Goal: Transaction & Acquisition: Purchase product/service

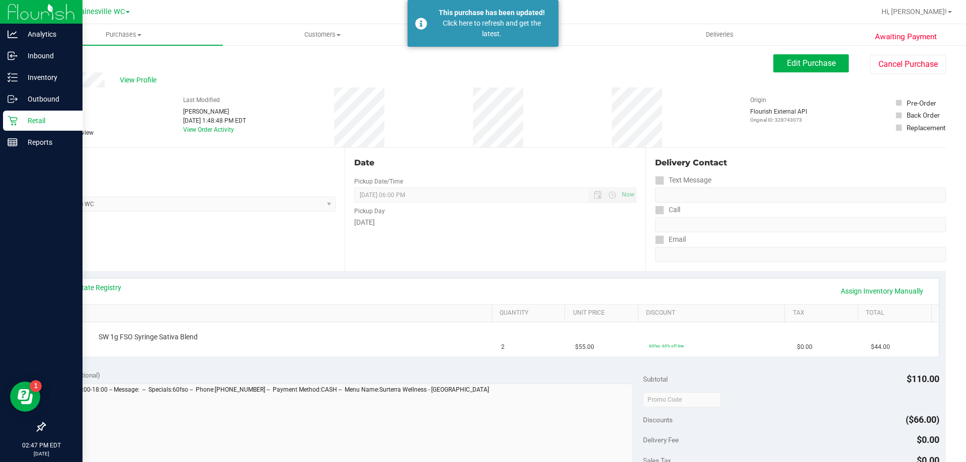
click at [16, 120] on icon at bounding box center [13, 121] width 10 height 10
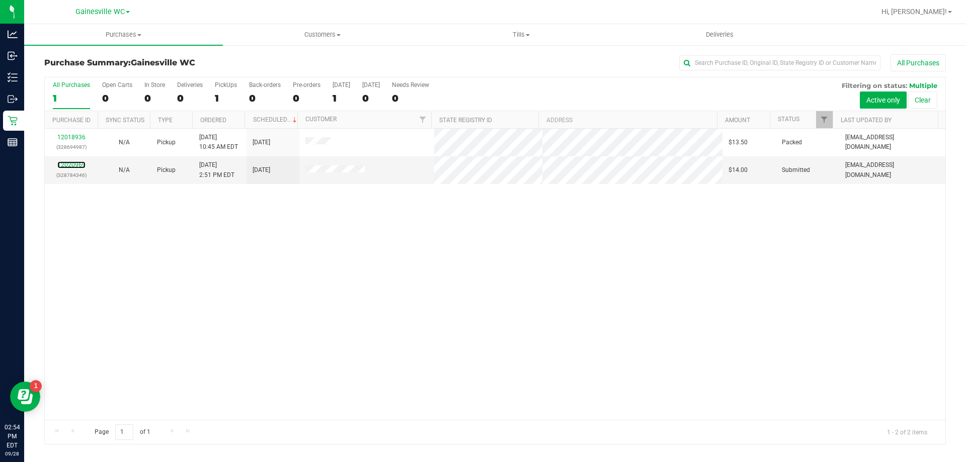
click at [70, 165] on link "12020969" at bounding box center [71, 164] width 28 height 7
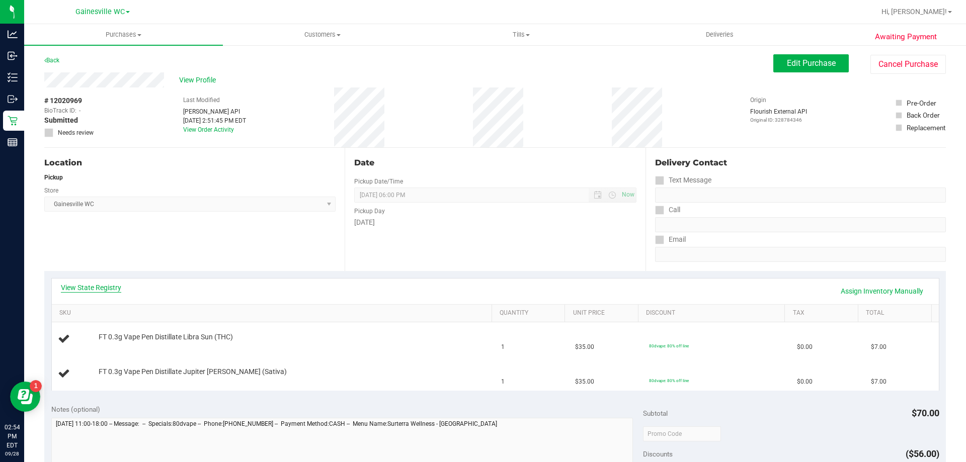
click at [110, 284] on link "View State Registry" at bounding box center [91, 288] width 60 height 10
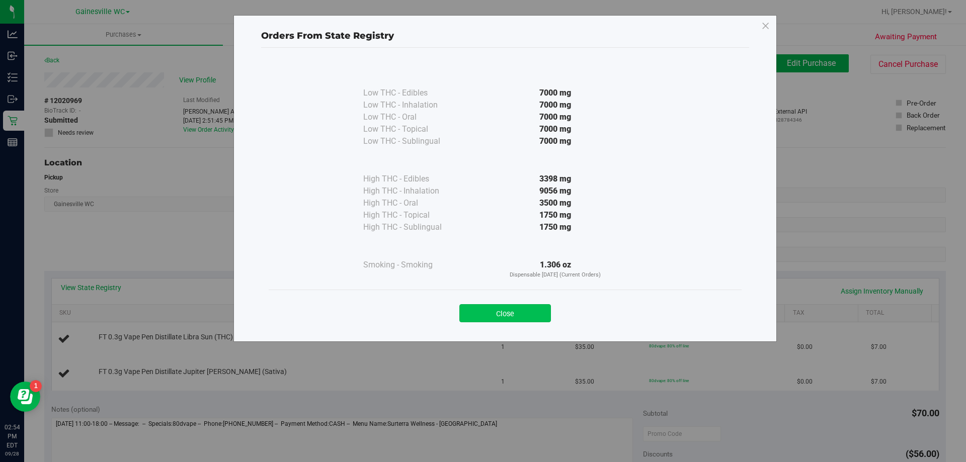
click at [503, 316] on button "Close" at bounding box center [505, 313] width 92 height 18
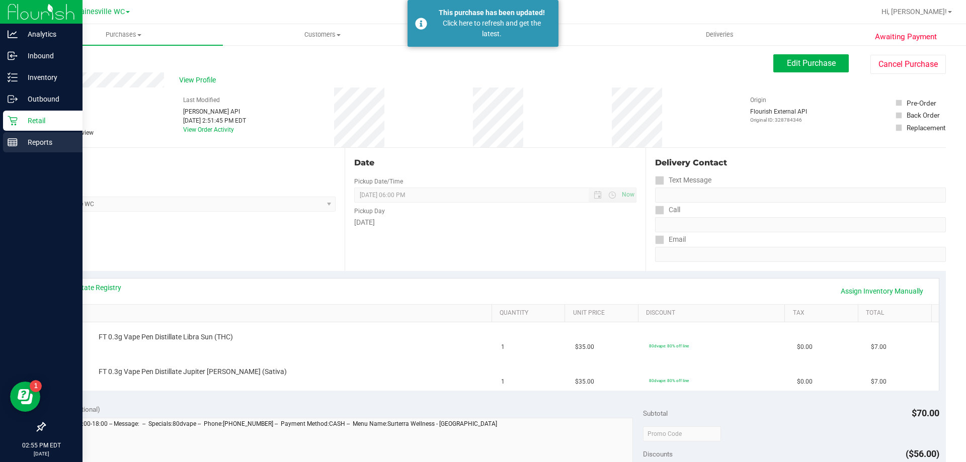
click at [27, 135] on div "Reports" at bounding box center [42, 142] width 79 height 20
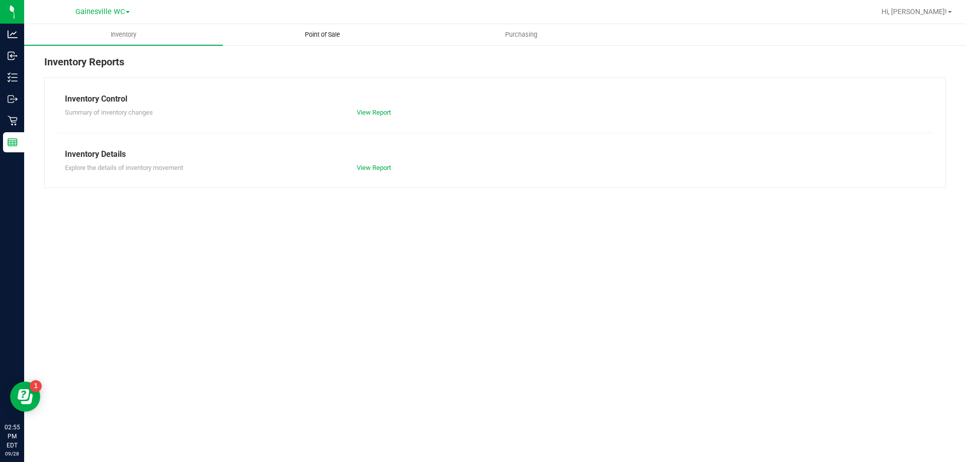
click at [326, 32] on span "Point of Sale" at bounding box center [322, 34] width 62 height 9
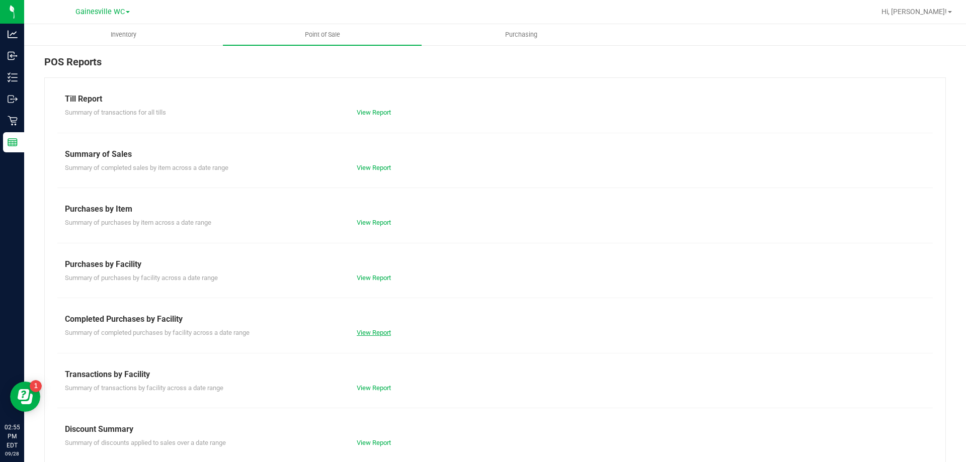
click at [358, 331] on link "View Report" at bounding box center [374, 333] width 34 height 8
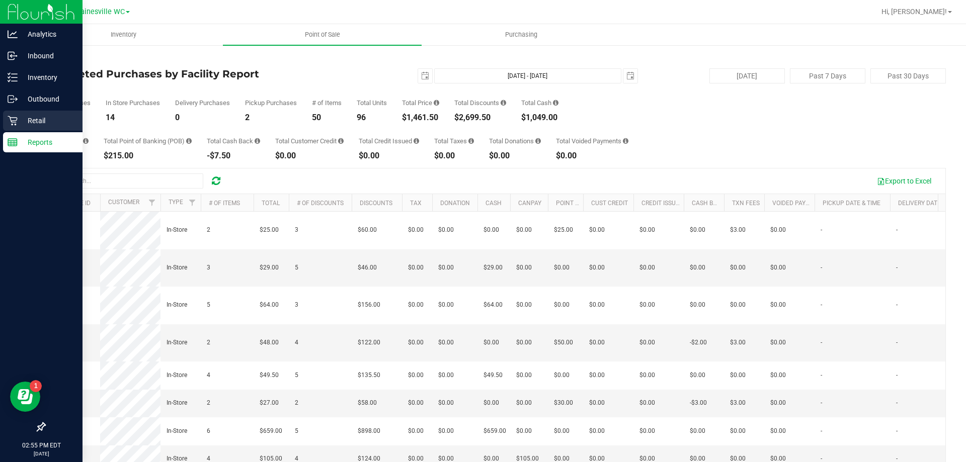
click at [16, 123] on icon at bounding box center [13, 121] width 10 height 10
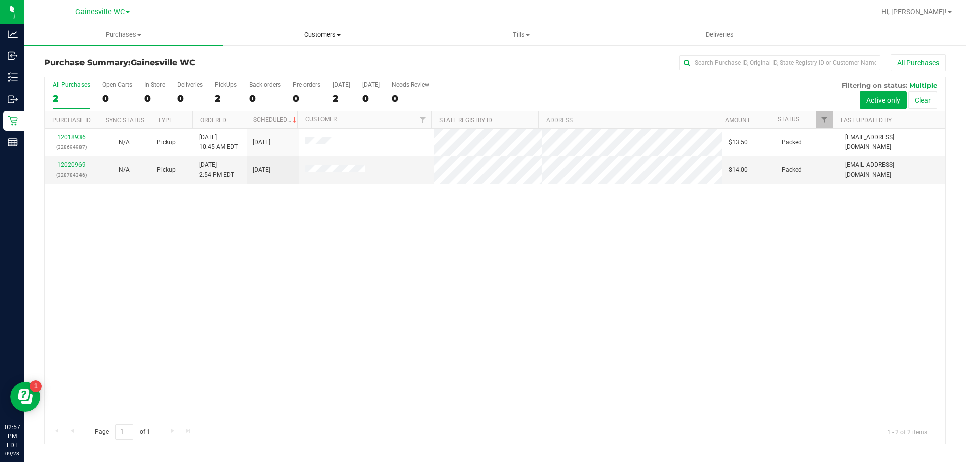
click at [323, 32] on span "Customers" at bounding box center [322, 34] width 198 height 9
click at [324, 60] on li "All customers" at bounding box center [322, 61] width 199 height 12
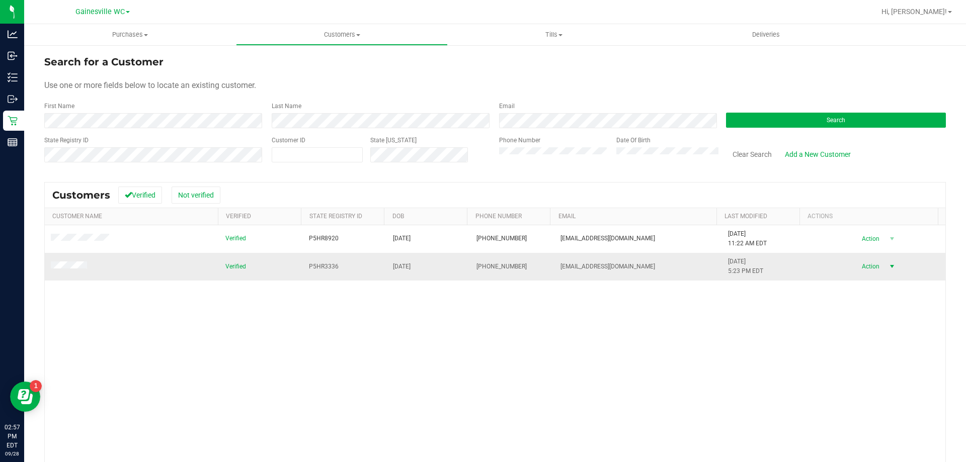
click at [857, 269] on span "Action" at bounding box center [869, 267] width 33 height 14
click at [862, 306] on li "Create new purchase" at bounding box center [874, 305] width 68 height 28
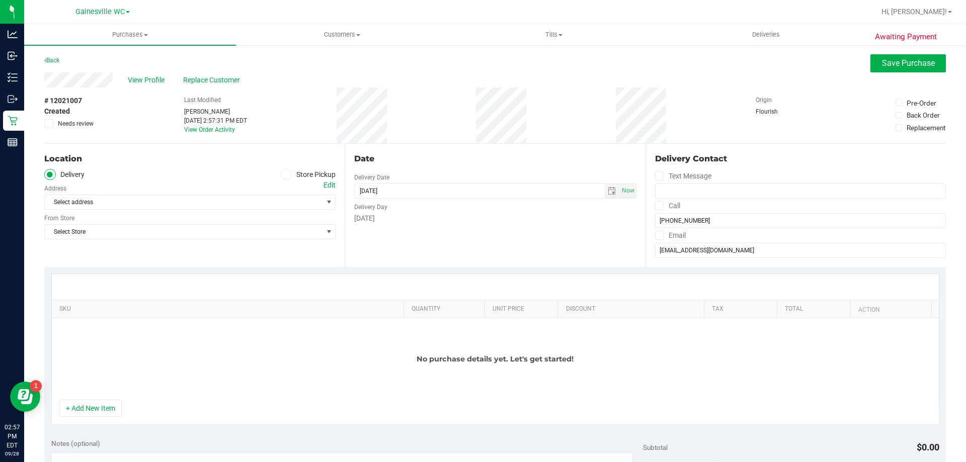
click at [284, 175] on icon at bounding box center [286, 175] width 6 height 0
click at [0, 0] on input "Store Pickup" at bounding box center [0, 0] width 0 height 0
click at [275, 203] on span "Select Store" at bounding box center [184, 202] width 278 height 14
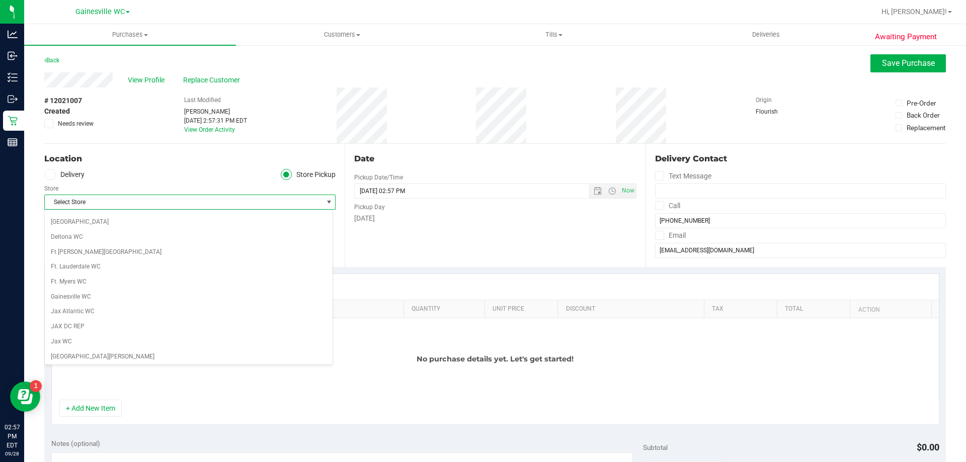
scroll to position [151, 0]
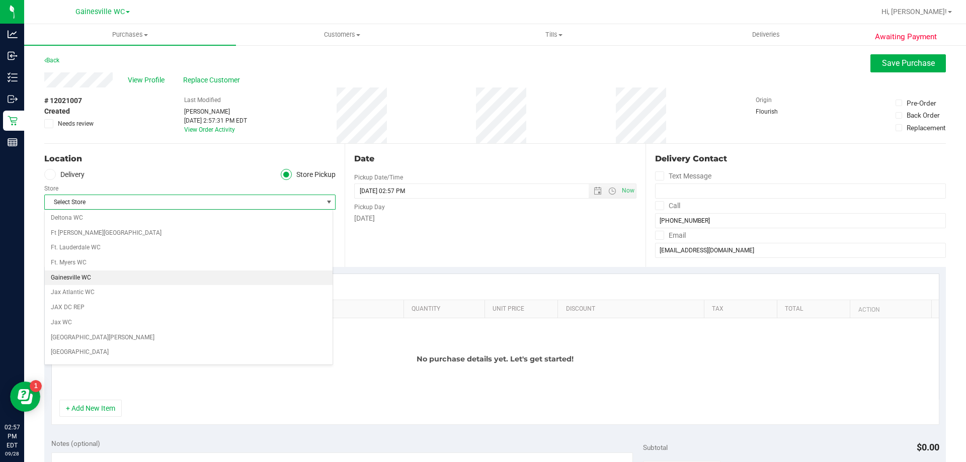
click at [205, 280] on li "Gainesville WC" at bounding box center [189, 278] width 288 height 15
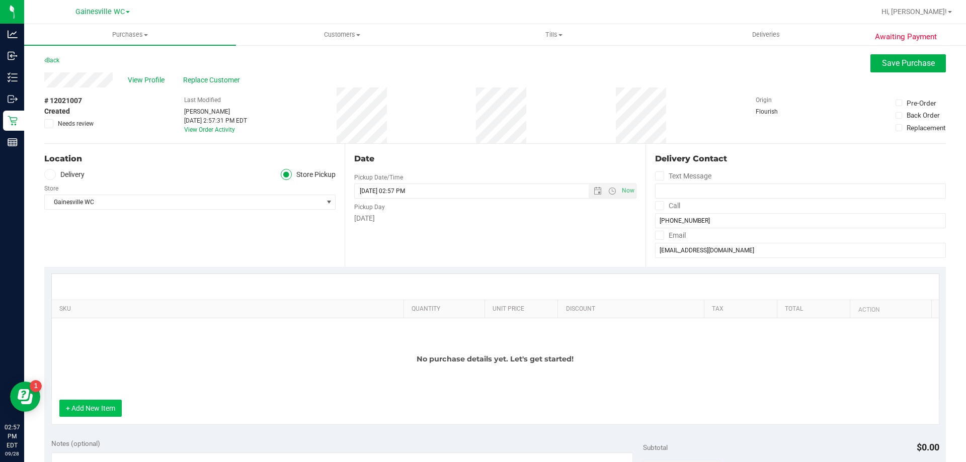
click at [94, 409] on button "+ Add New Item" at bounding box center [90, 408] width 62 height 17
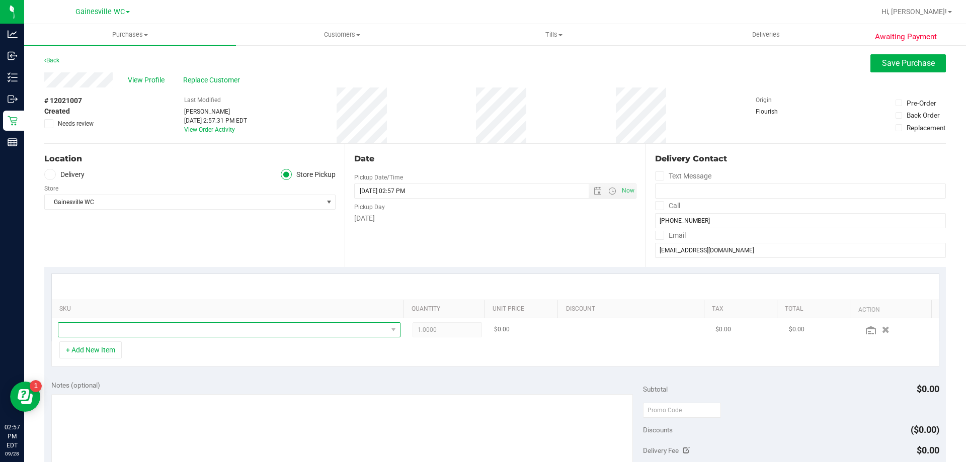
click at [112, 332] on span "NO DATA FOUND" at bounding box center [222, 330] width 329 height 14
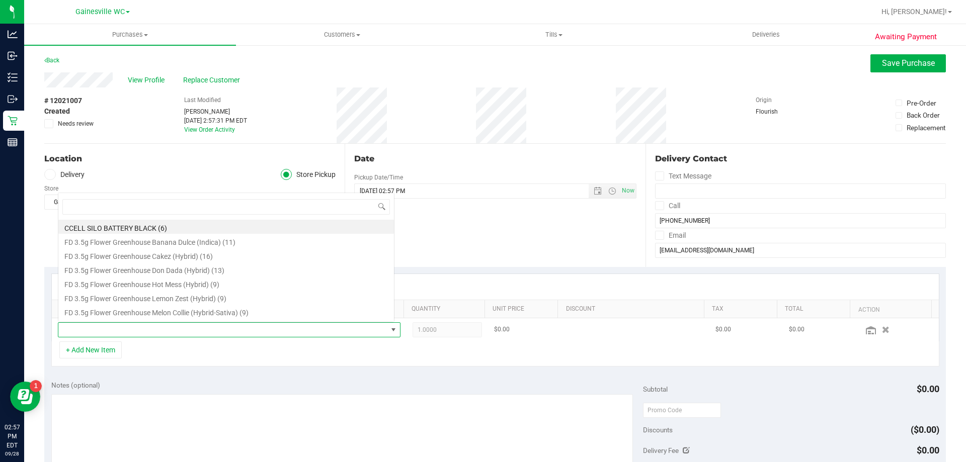
scroll to position [15, 334]
type input "fx"
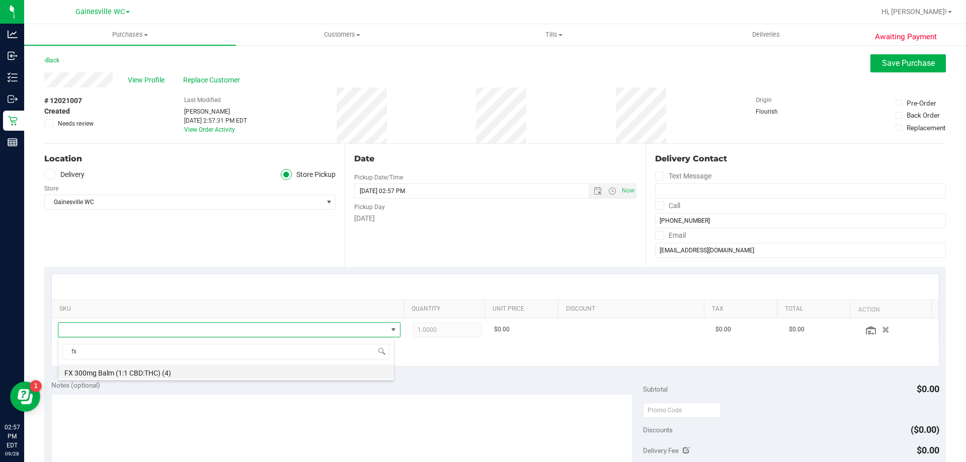
click at [116, 374] on li "FX 300mg Balm (1:1 CBD:THC) (4)" at bounding box center [226, 372] width 336 height 14
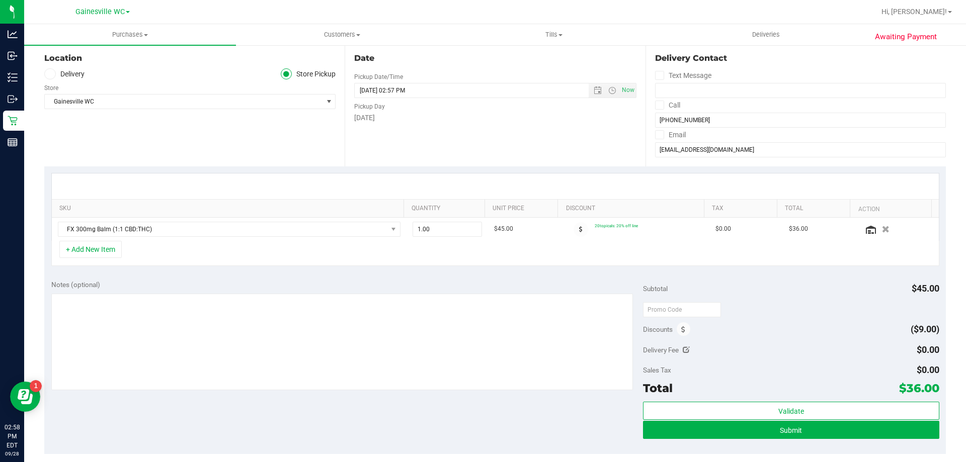
scroll to position [0, 0]
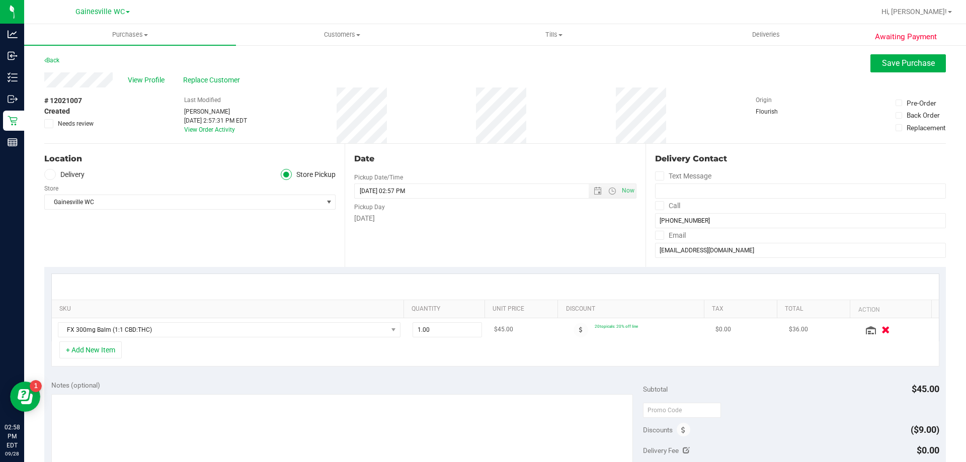
click at [873, 335] on div at bounding box center [898, 330] width 70 height 10
click at [881, 328] on icon "button" at bounding box center [885, 330] width 9 height 8
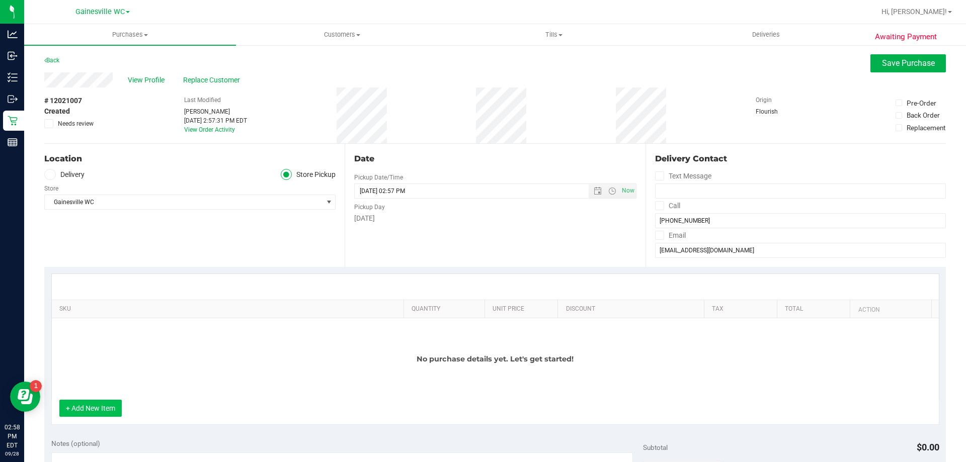
click at [75, 412] on button "+ Add New Item" at bounding box center [90, 408] width 62 height 17
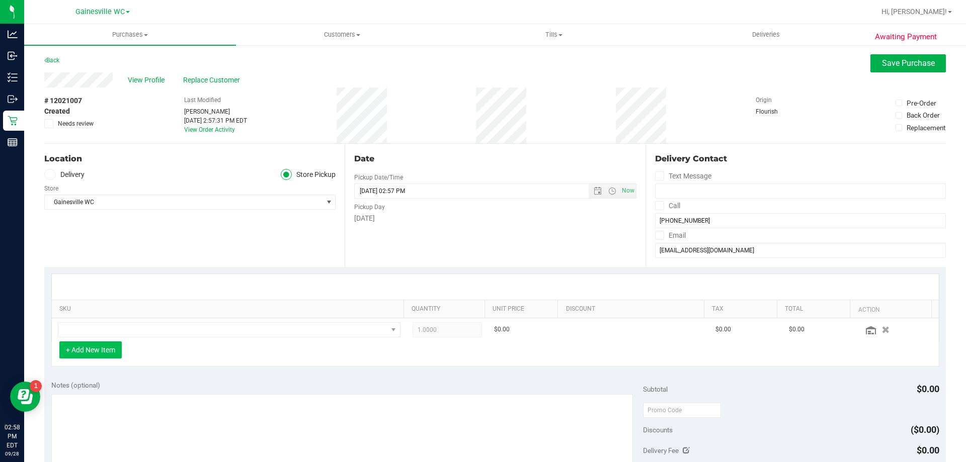
click at [107, 352] on button "+ Add New Item" at bounding box center [90, 350] width 62 height 17
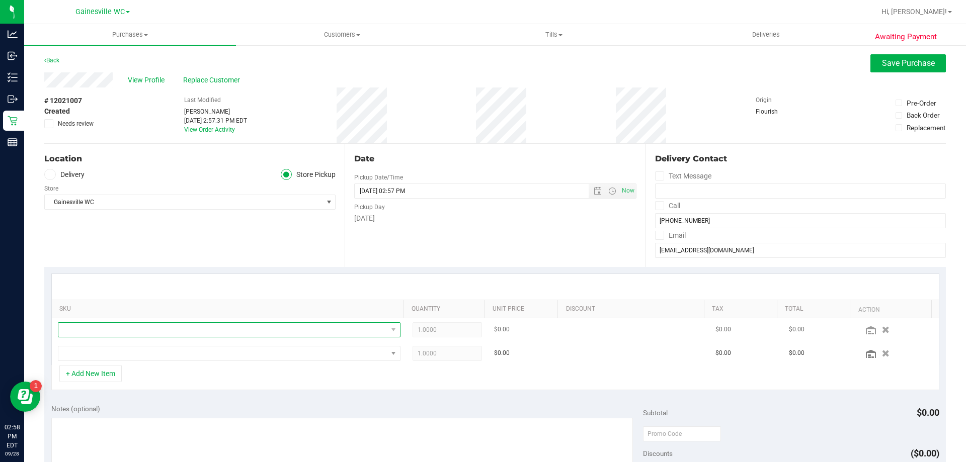
click at [118, 335] on span "NO DATA FOUND" at bounding box center [222, 330] width 329 height 14
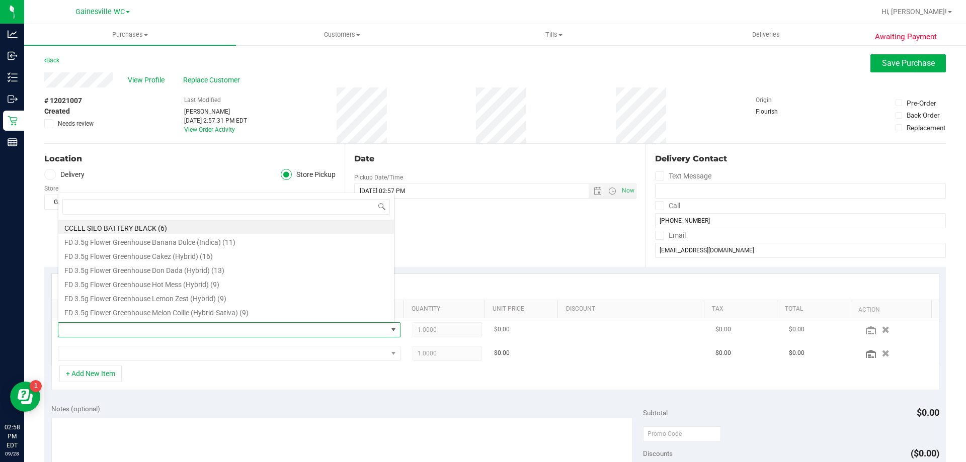
scroll to position [15, 334]
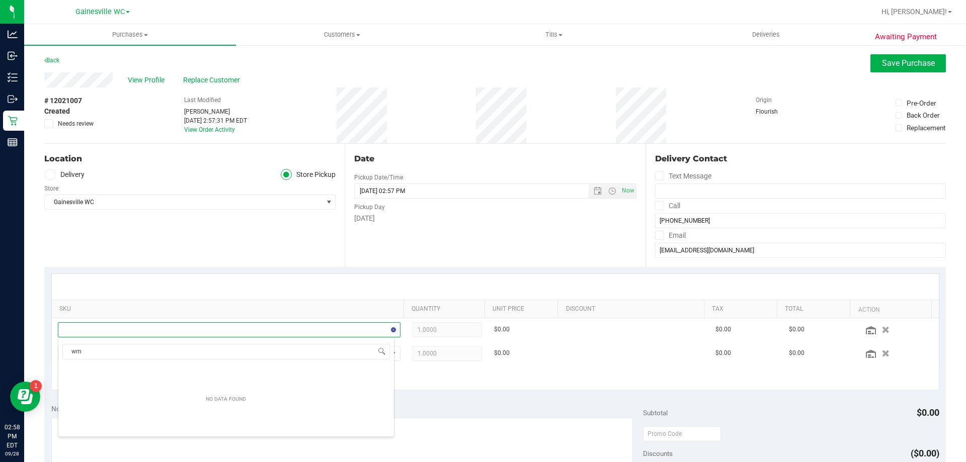
type input "w"
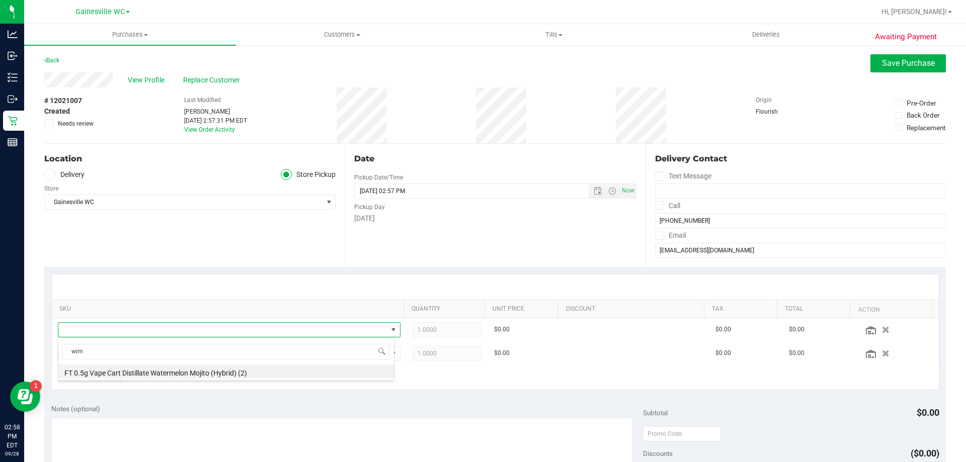
scroll to position [18, 0]
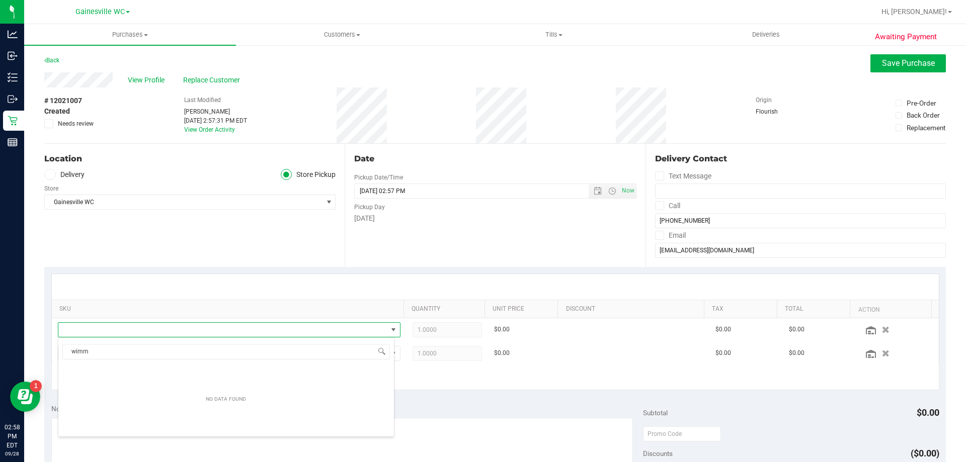
type input "wim"
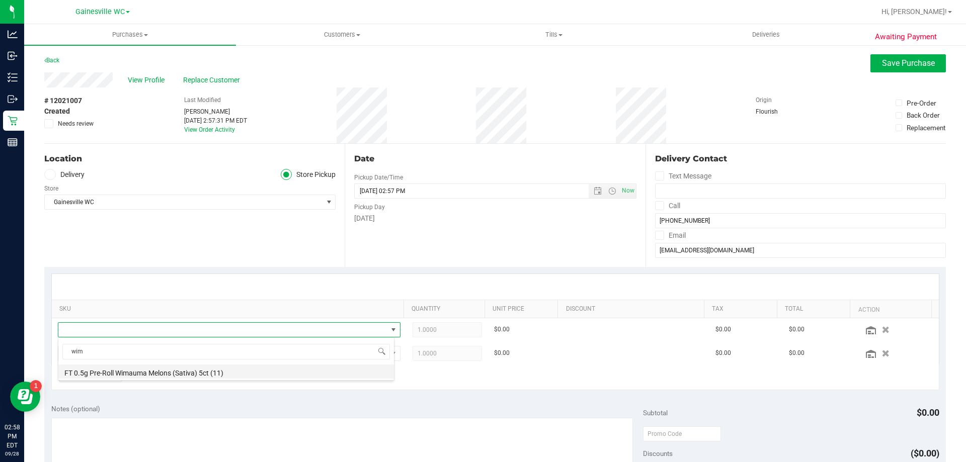
click at [152, 369] on li "FT 0.5g Pre-Roll Wimauma Melons (Sativa) 5ct (11)" at bounding box center [226, 372] width 336 height 14
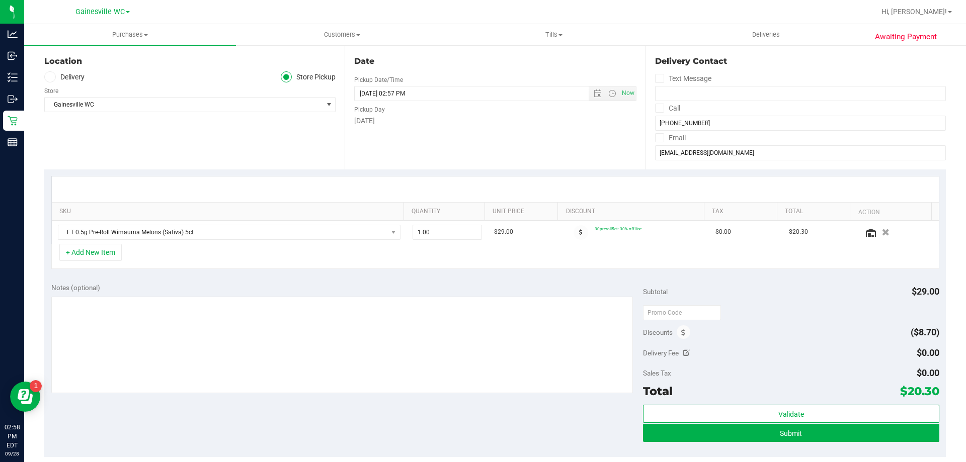
scroll to position [151, 0]
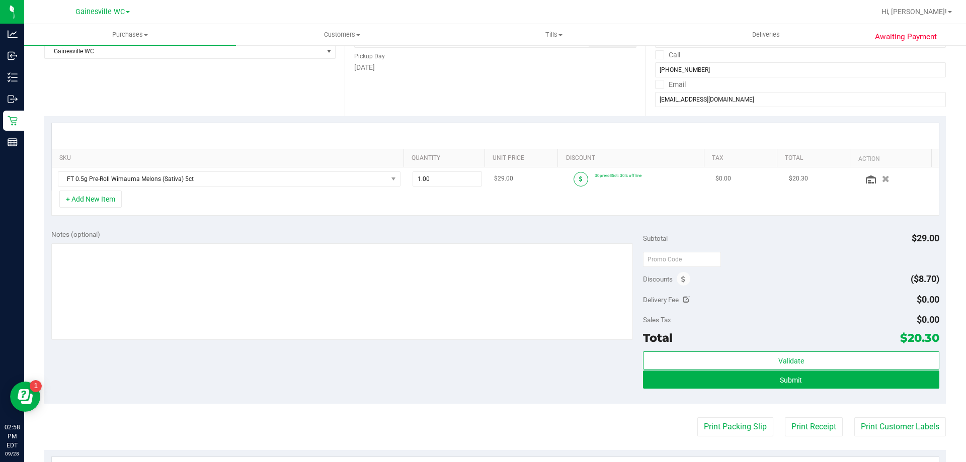
click at [573, 177] on span at bounding box center [580, 179] width 15 height 15
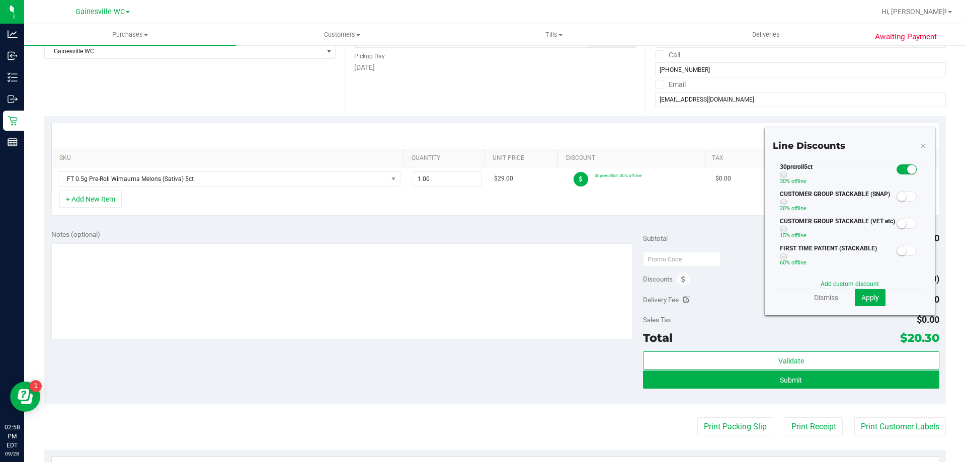
click at [896, 168] on span at bounding box center [906, 169] width 20 height 10
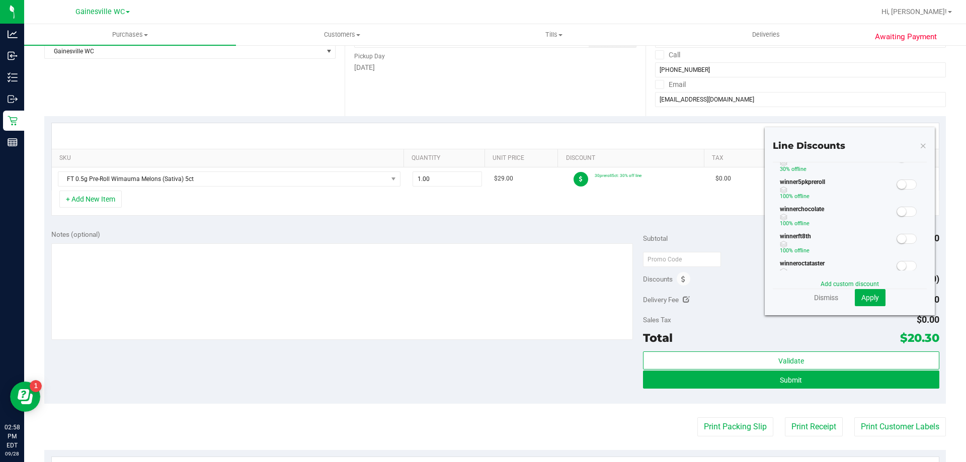
scroll to position [302, 0]
click at [822, 298] on link "Dismiss" at bounding box center [826, 298] width 24 height 10
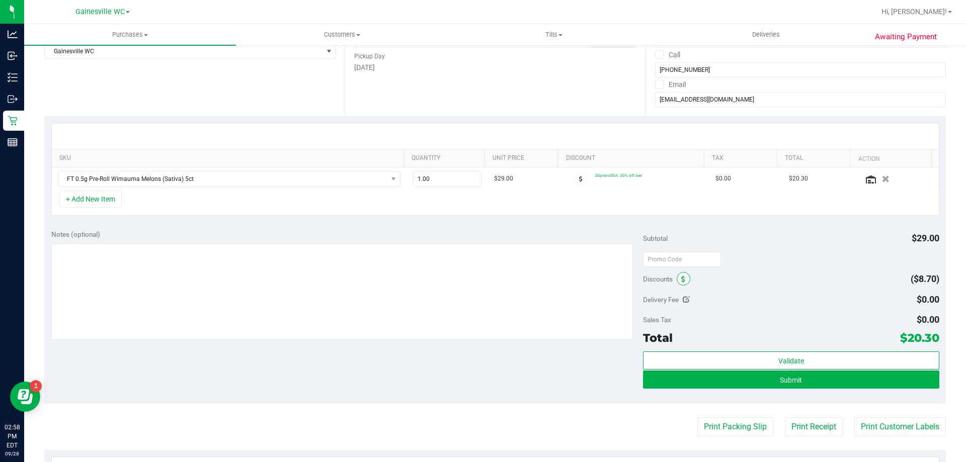
click at [685, 278] on span at bounding box center [684, 279] width 14 height 14
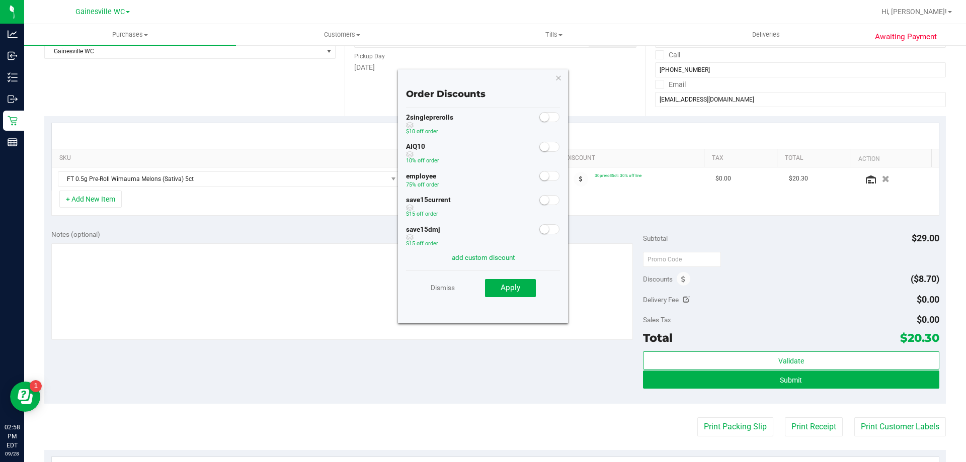
scroll to position [79, 0]
click at [546, 131] on span at bounding box center [549, 132] width 20 height 10
click at [515, 288] on span "Apply" at bounding box center [511, 287] width 20 height 9
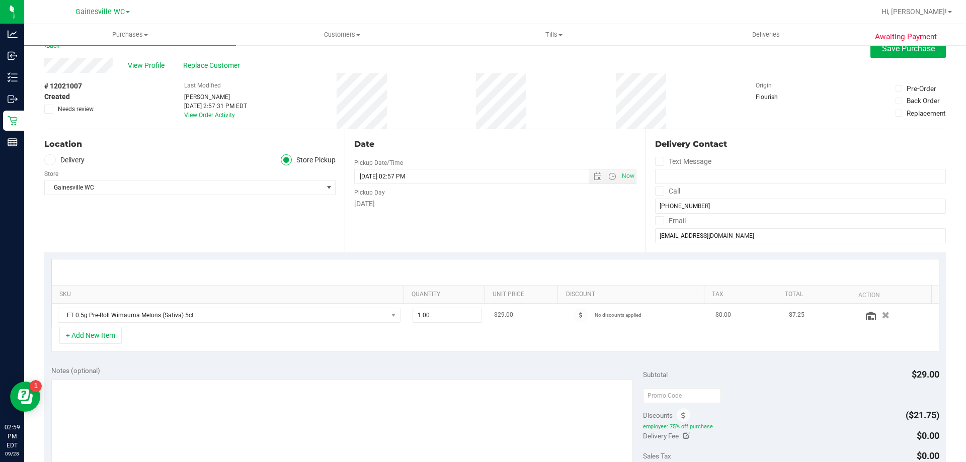
scroll to position [0, 0]
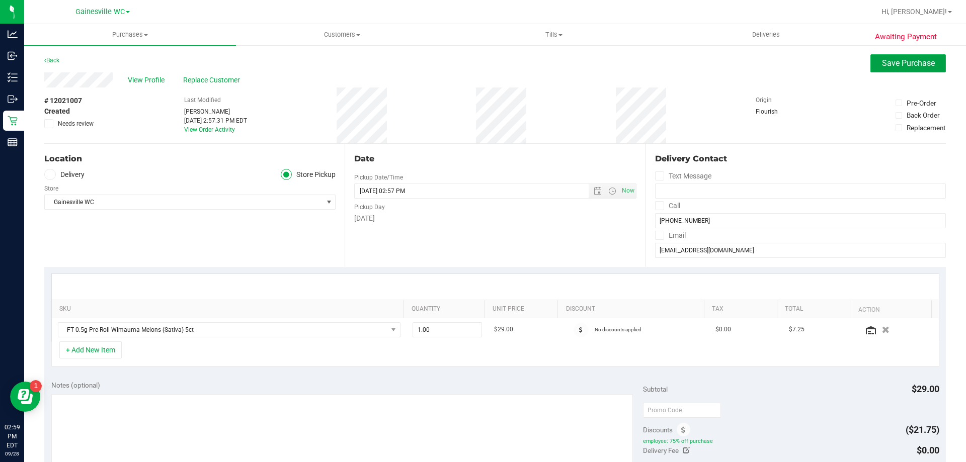
click at [904, 69] on button "Save Purchase" at bounding box center [907, 63] width 75 height 18
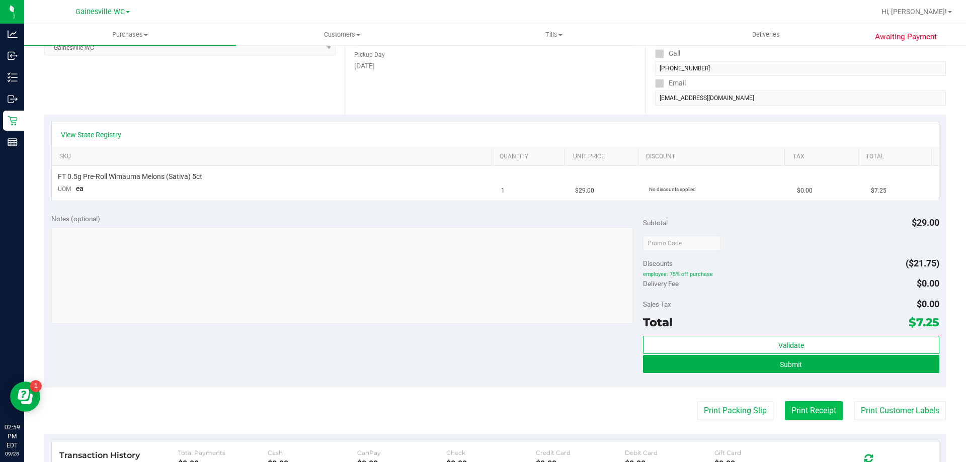
scroll to position [302, 0]
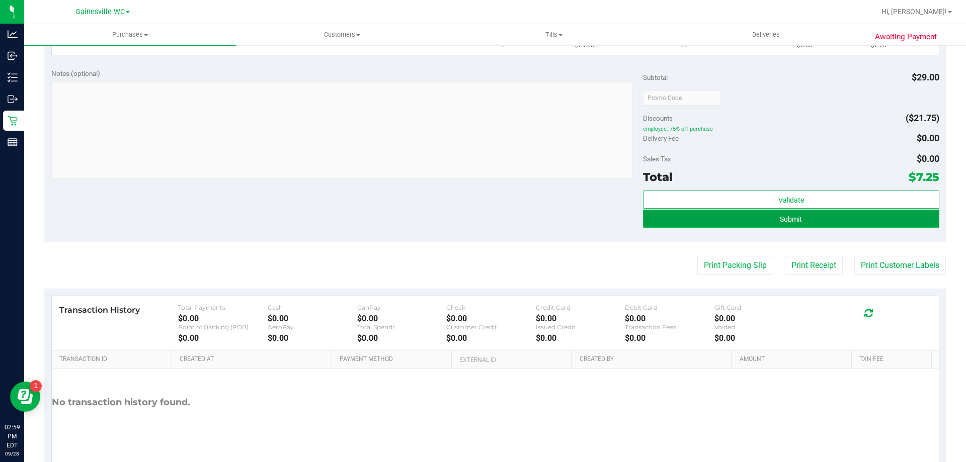
click at [793, 218] on span "Submit" at bounding box center [791, 219] width 22 height 8
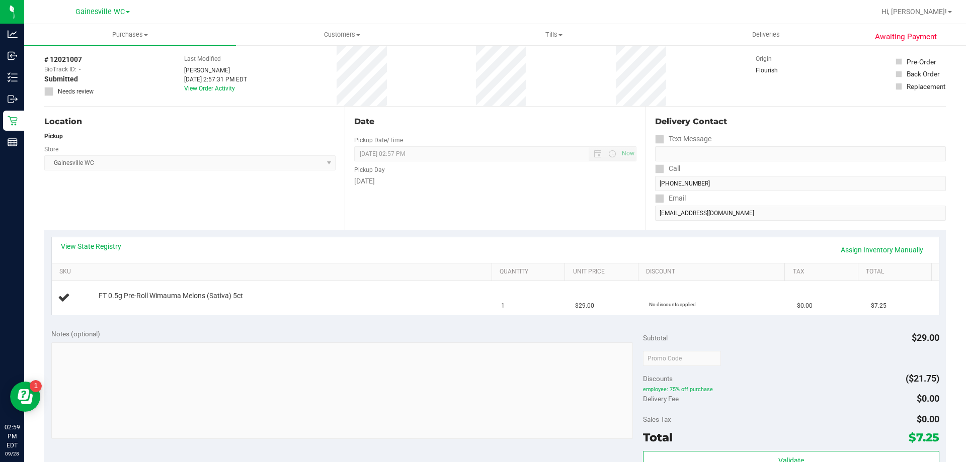
scroll to position [0, 0]
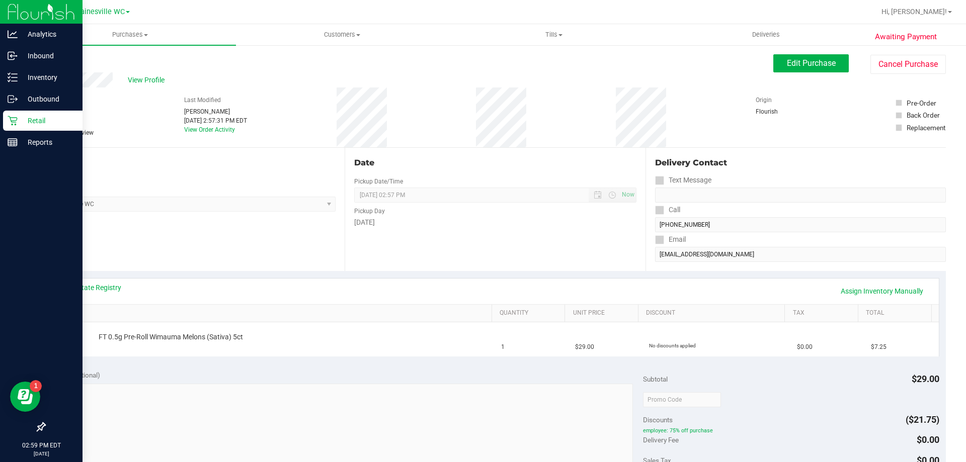
click at [13, 119] on icon at bounding box center [13, 121] width 10 height 10
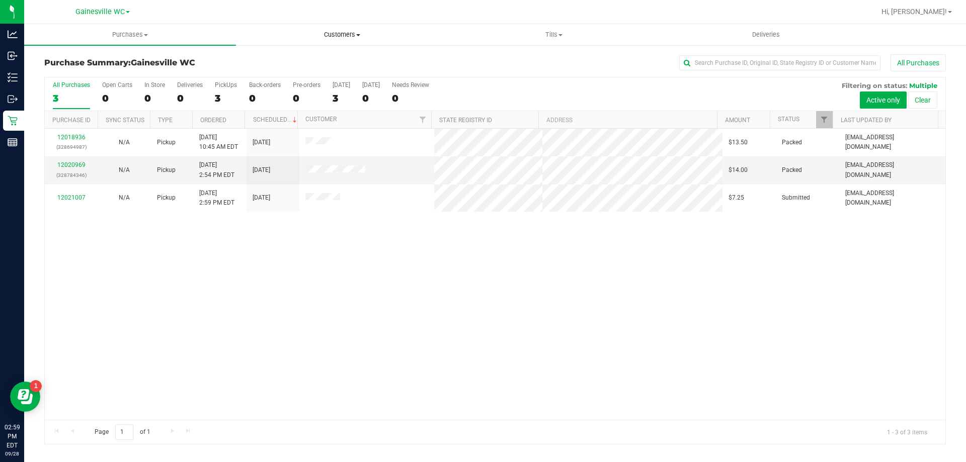
click at [347, 34] on span "Customers" at bounding box center [341, 34] width 211 height 9
click at [334, 60] on li "All customers" at bounding box center [342, 61] width 212 height 12
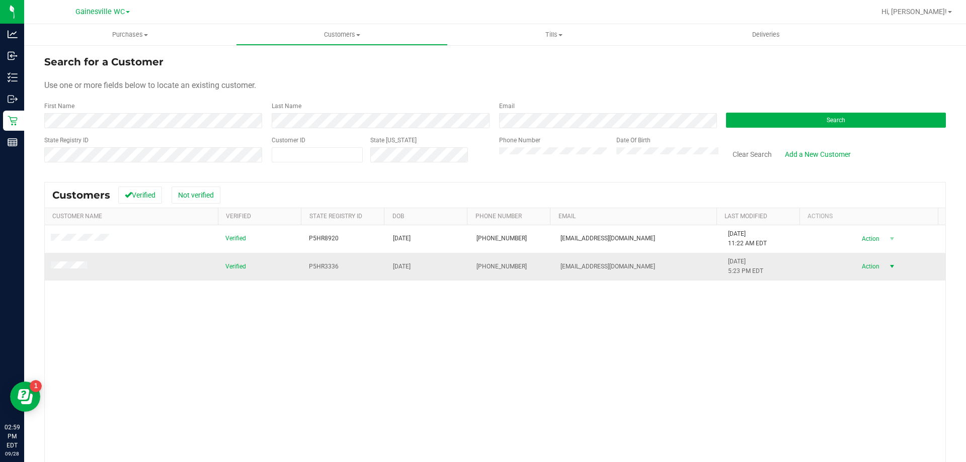
click at [853, 269] on span "Action" at bounding box center [869, 267] width 33 height 14
click at [856, 305] on li "Create new purchase" at bounding box center [874, 305] width 68 height 28
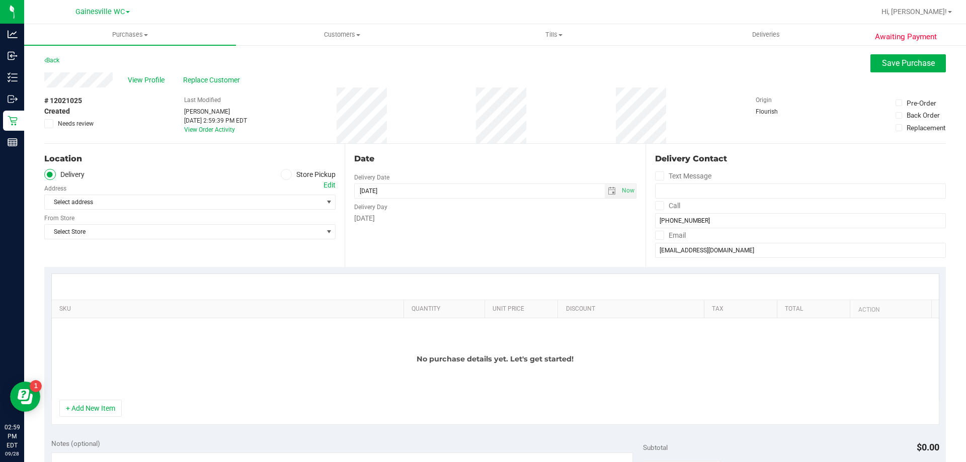
click at [281, 173] on span at bounding box center [287, 175] width 12 height 12
click at [0, 0] on input "Store Pickup" at bounding box center [0, 0] width 0 height 0
click at [247, 199] on span "Select Store" at bounding box center [184, 202] width 278 height 14
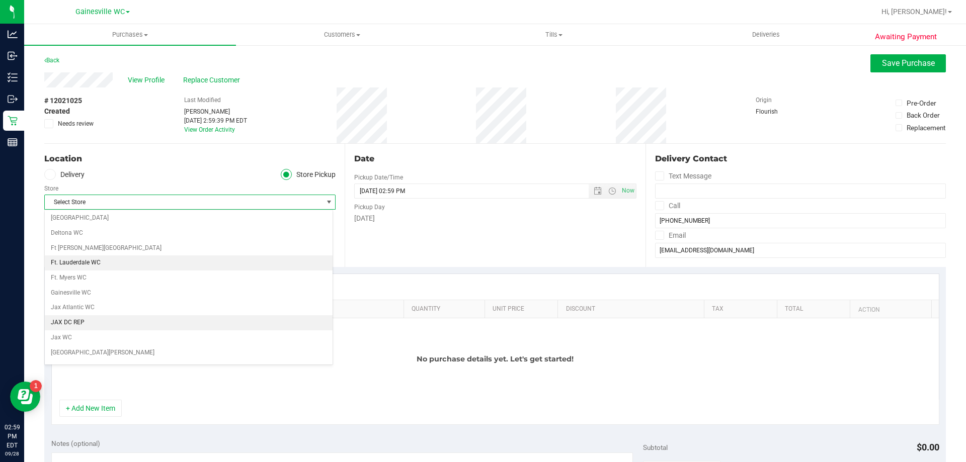
scroll to position [151, 0]
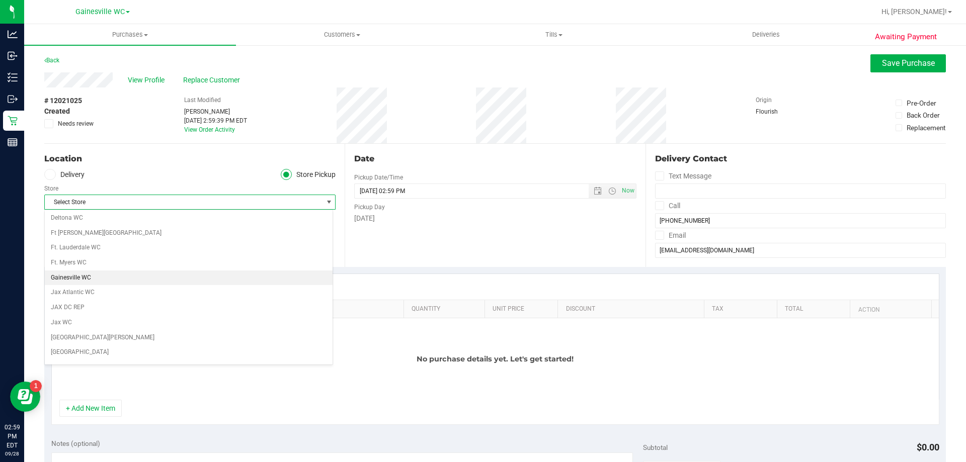
click at [122, 279] on li "Gainesville WC" at bounding box center [189, 278] width 288 height 15
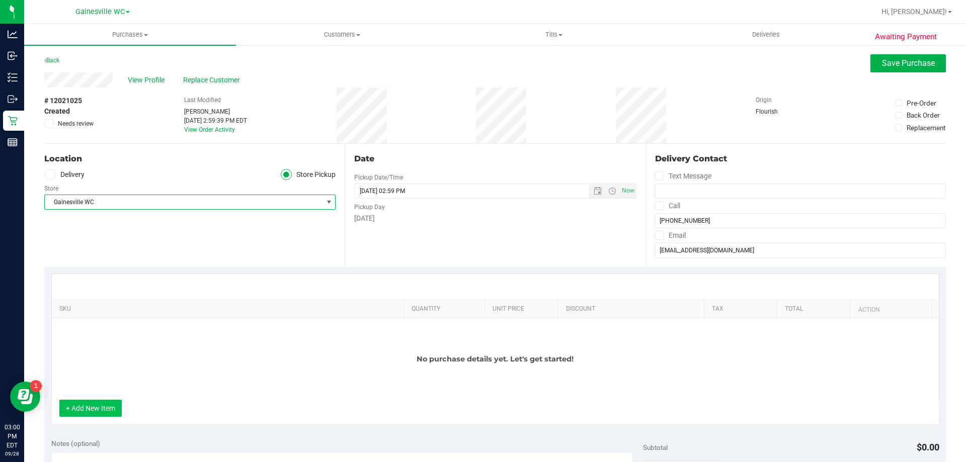
click at [86, 412] on button "+ Add New Item" at bounding box center [90, 408] width 62 height 17
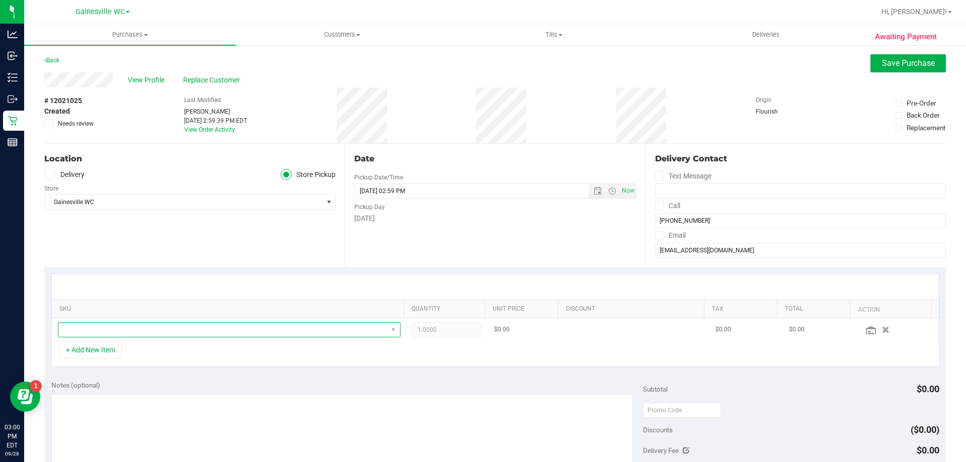
click at [124, 325] on span "NO DATA FOUND" at bounding box center [222, 330] width 329 height 14
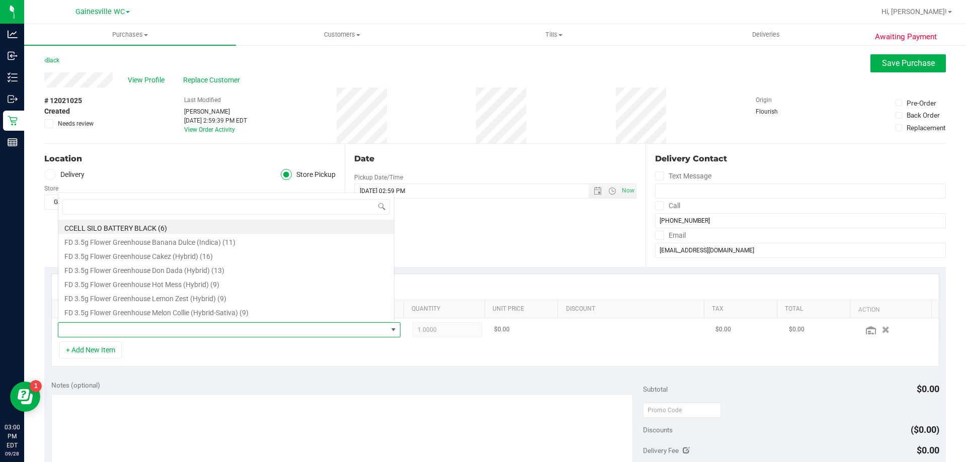
scroll to position [15, 334]
type input "groun"
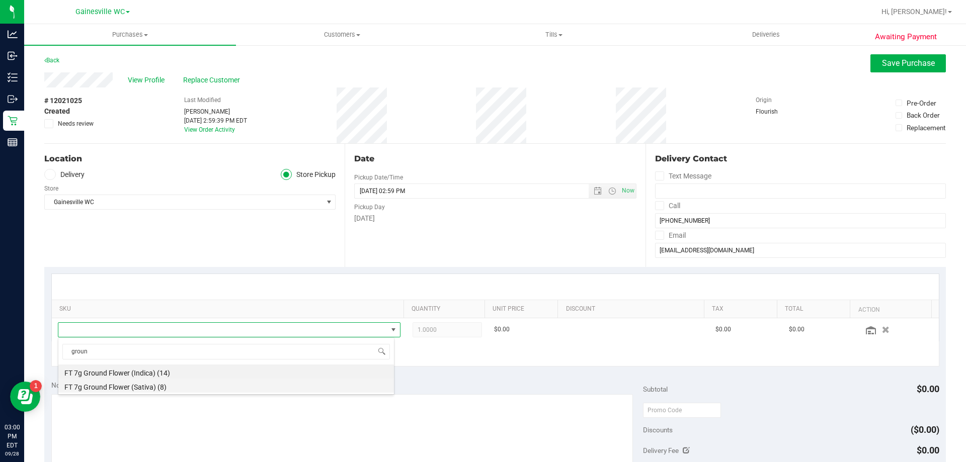
click at [119, 386] on li "FT 7g Ground Flower (Sativa) (8)" at bounding box center [226, 386] width 336 height 14
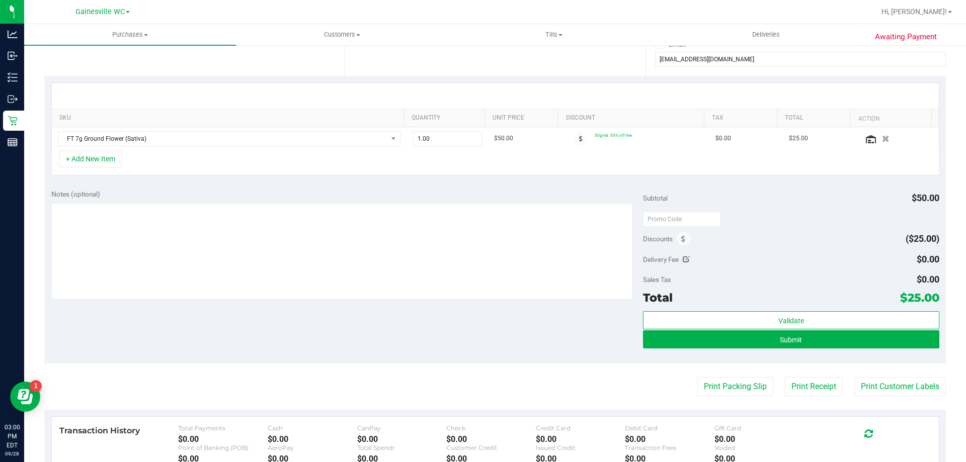
scroll to position [302, 0]
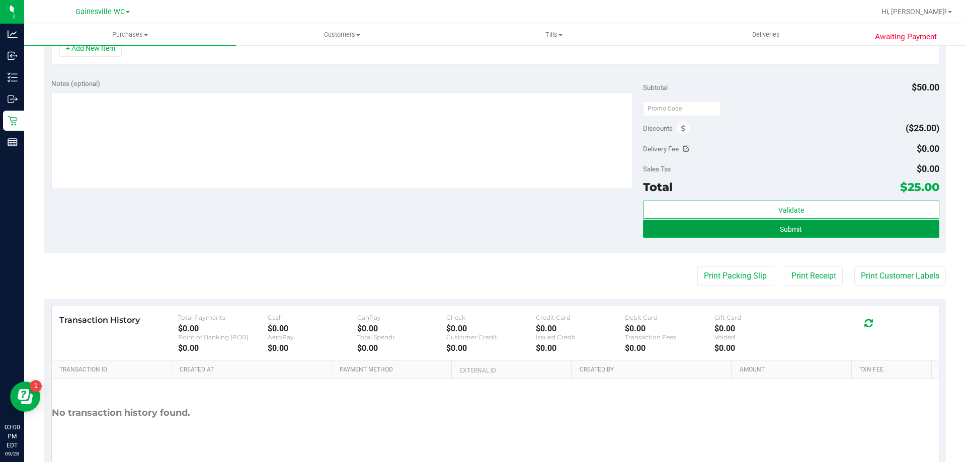
click at [723, 232] on button "Submit" at bounding box center [791, 229] width 296 height 18
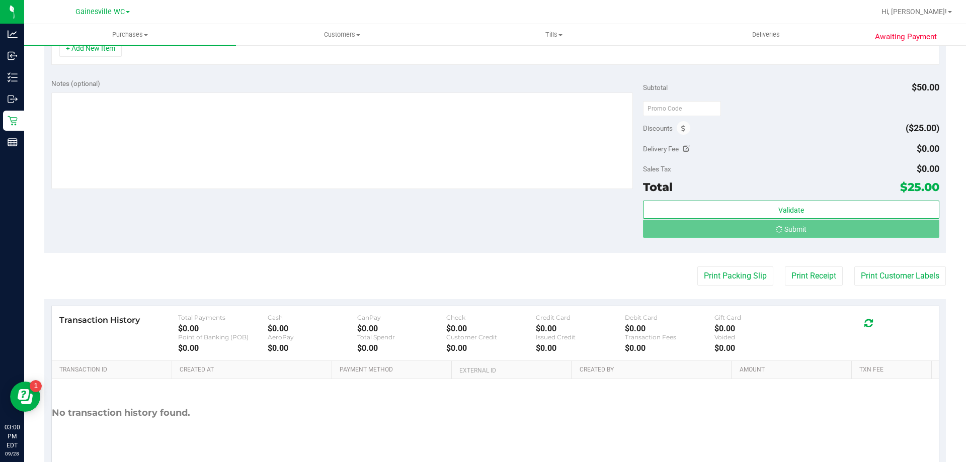
scroll to position [286, 0]
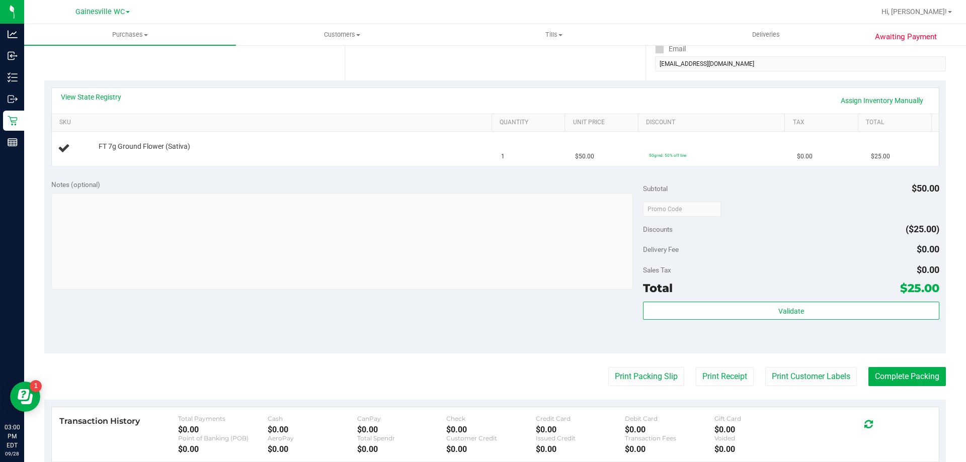
scroll to position [35, 0]
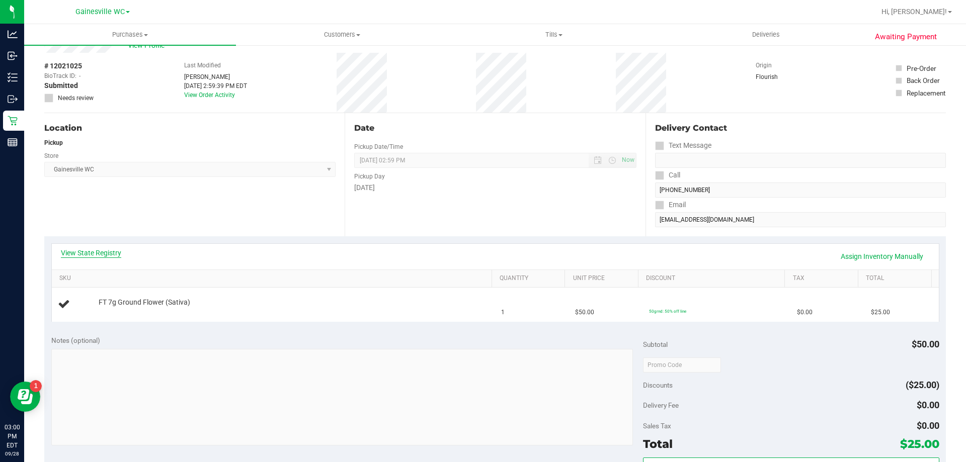
click at [71, 256] on link "View State Registry" at bounding box center [91, 253] width 60 height 10
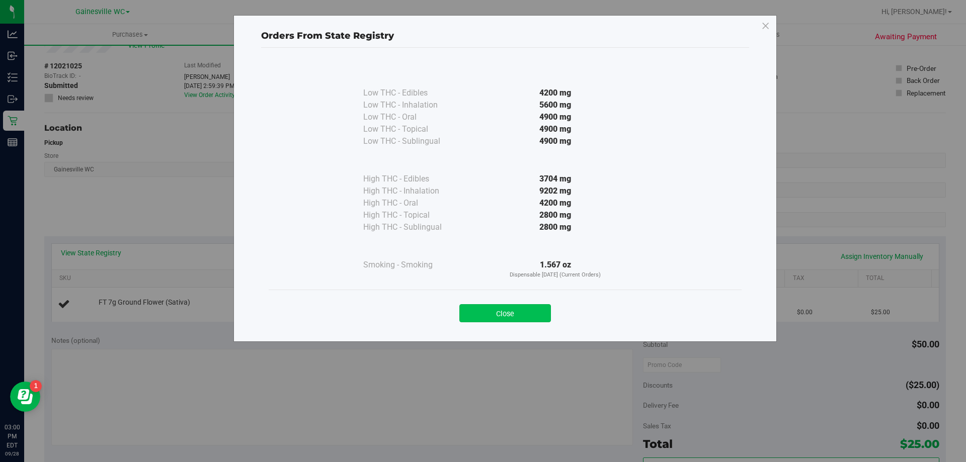
click at [518, 318] on button "Close" at bounding box center [505, 313] width 92 height 18
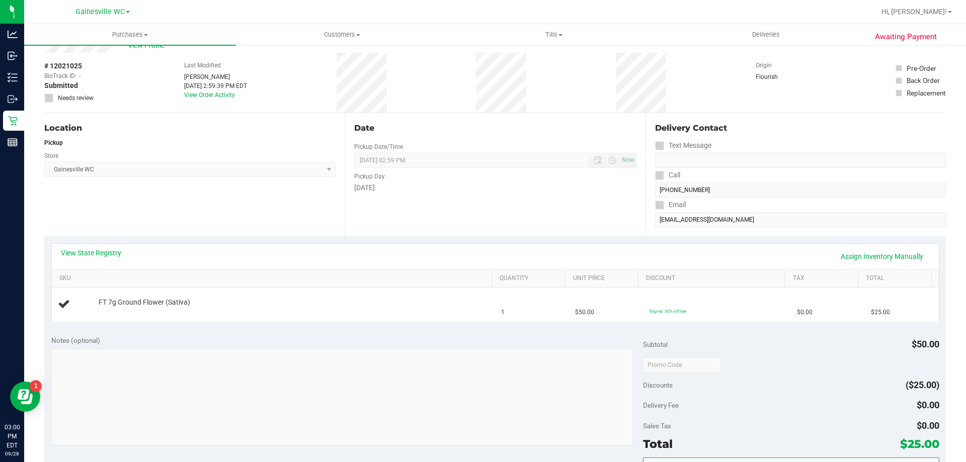
scroll to position [0, 0]
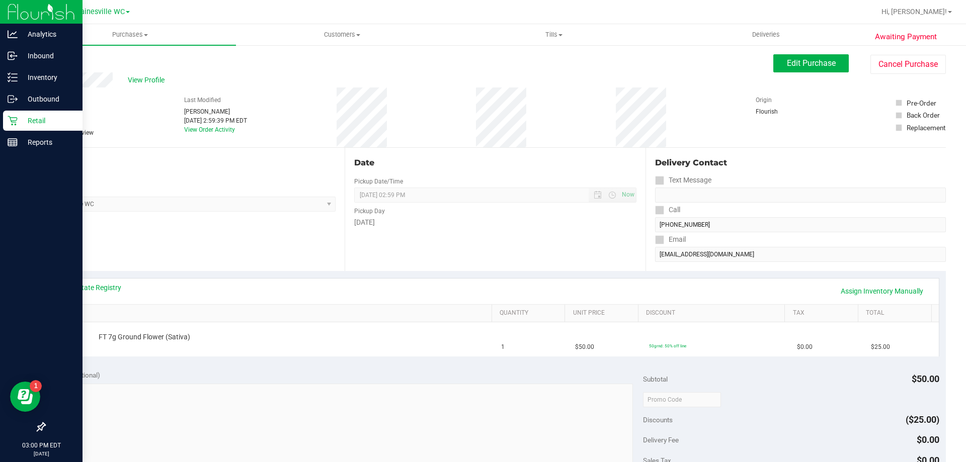
click at [47, 124] on p "Retail" at bounding box center [48, 121] width 60 height 12
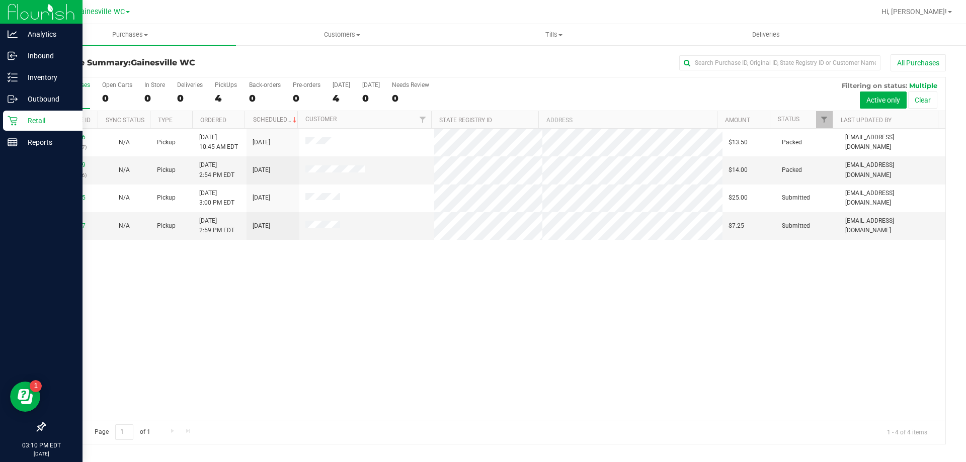
click at [24, 116] on p "Retail" at bounding box center [48, 121] width 60 height 12
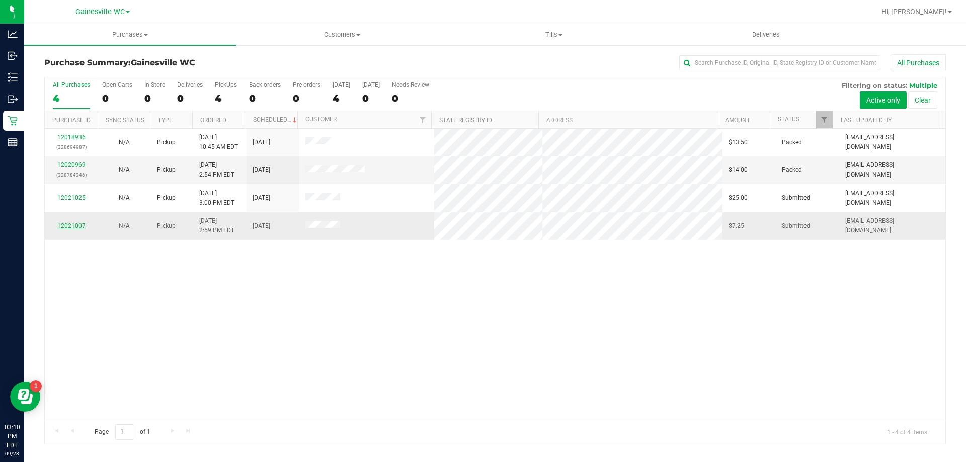
click at [69, 224] on link "12021007" at bounding box center [71, 225] width 28 height 7
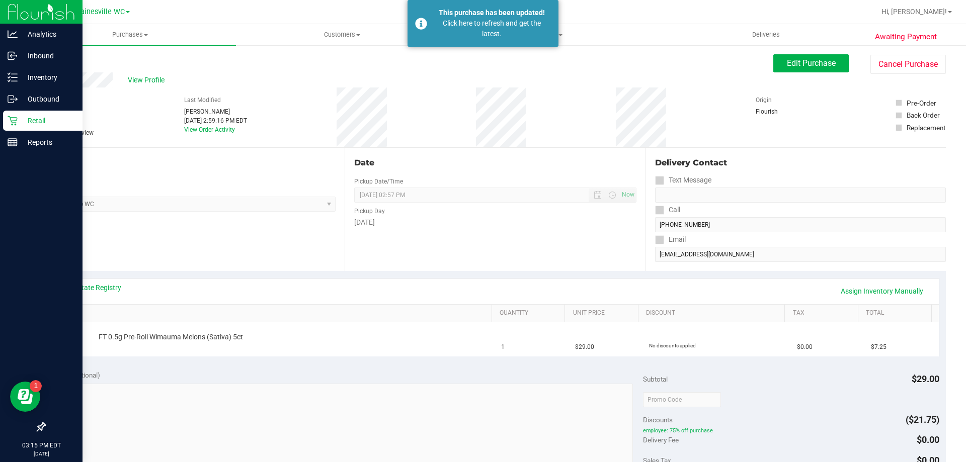
click at [21, 122] on p "Retail" at bounding box center [48, 121] width 60 height 12
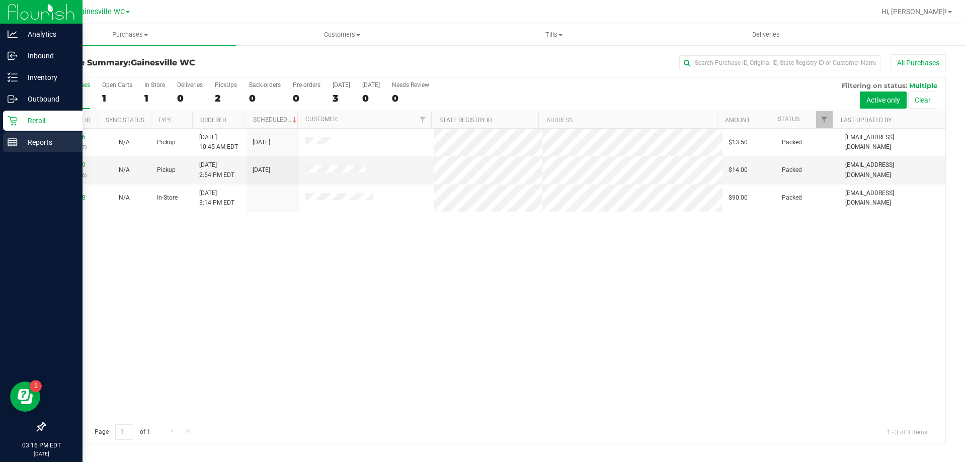
click at [20, 141] on p "Reports" at bounding box center [48, 142] width 60 height 12
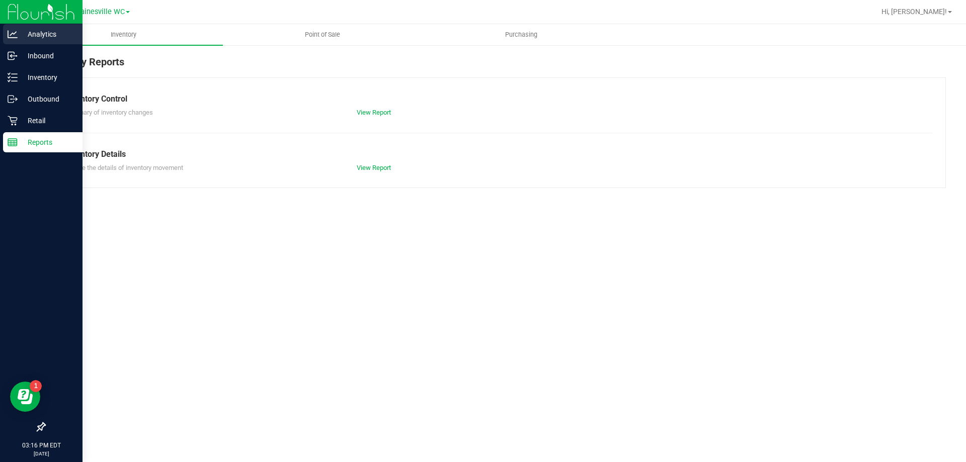
click at [14, 37] on icon at bounding box center [13, 34] width 10 height 10
